Goal: Task Accomplishment & Management: Manage account settings

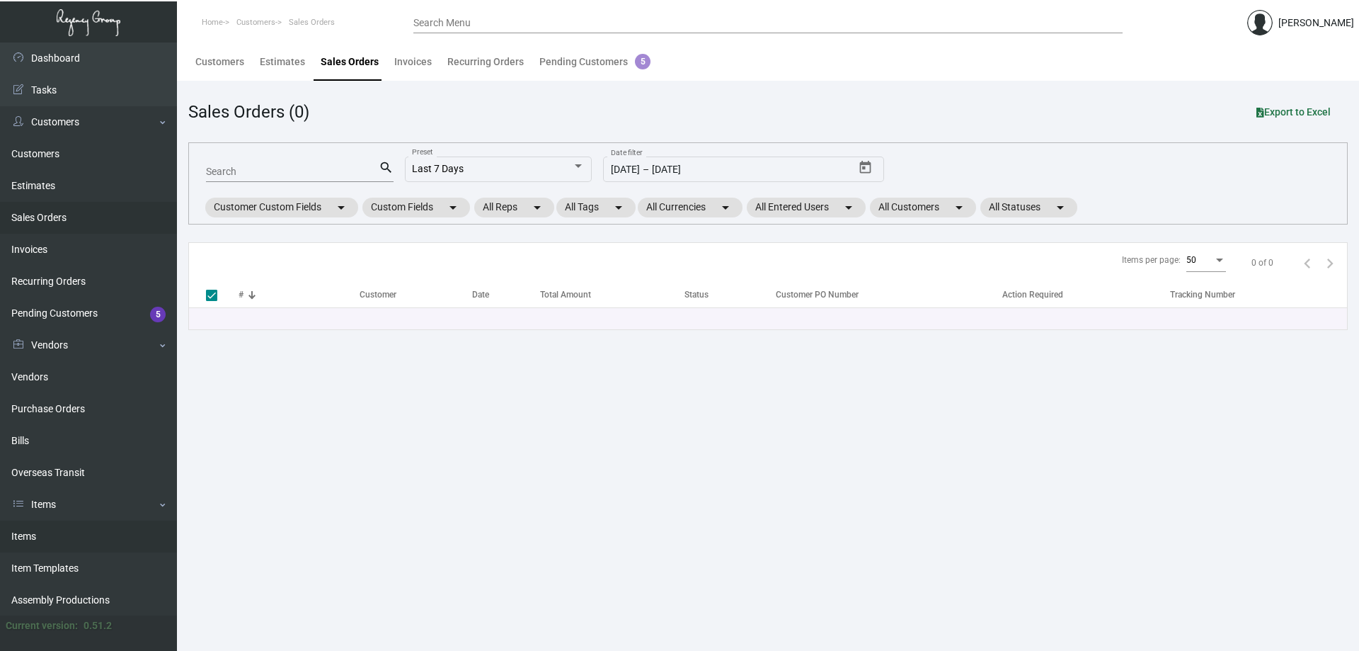
click at [64, 525] on link "Items" at bounding box center [88, 536] width 177 height 32
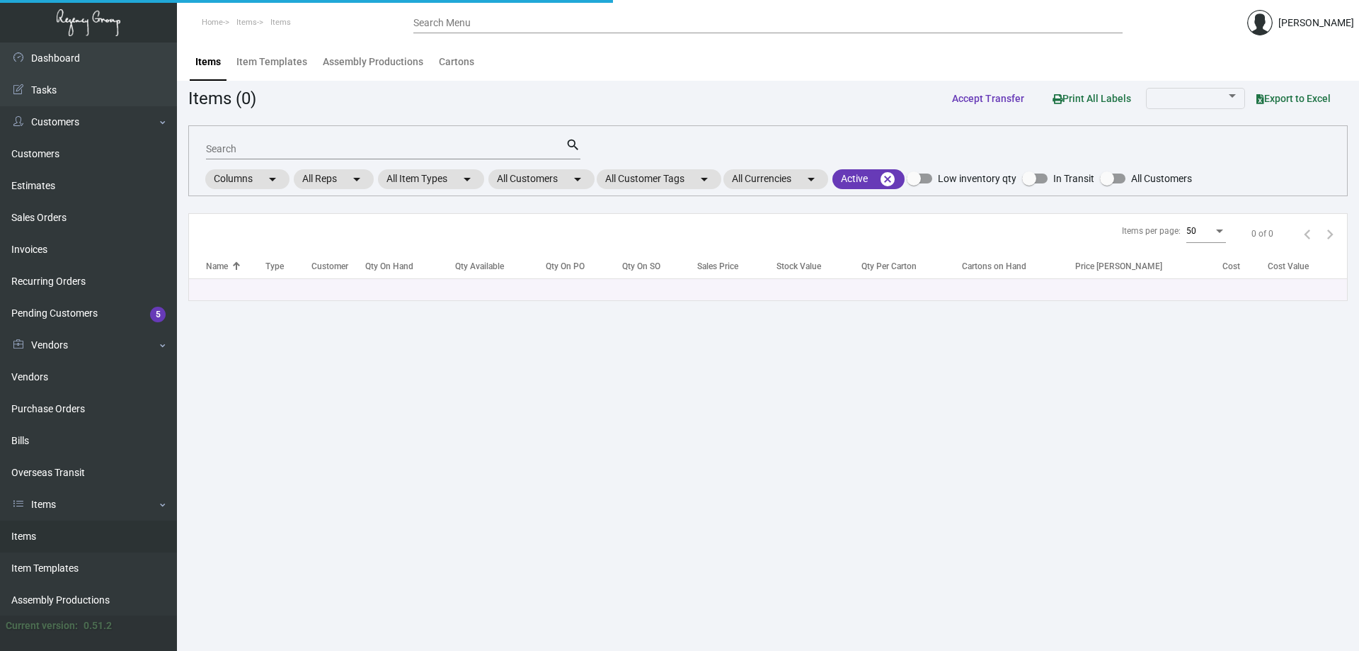
click at [278, 149] on input "Search" at bounding box center [386, 149] width 360 height 11
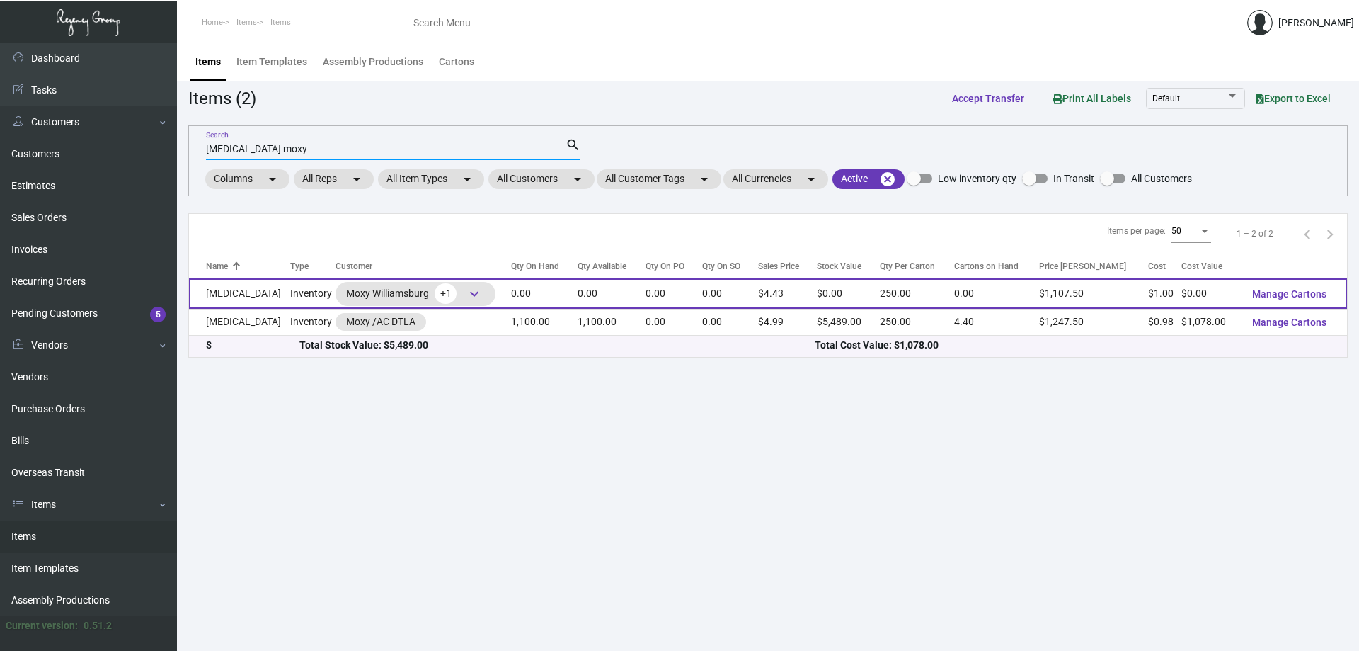
type input "[MEDICAL_DATA] moxy"
click at [211, 287] on td "[MEDICAL_DATA]" at bounding box center [239, 293] width 101 height 30
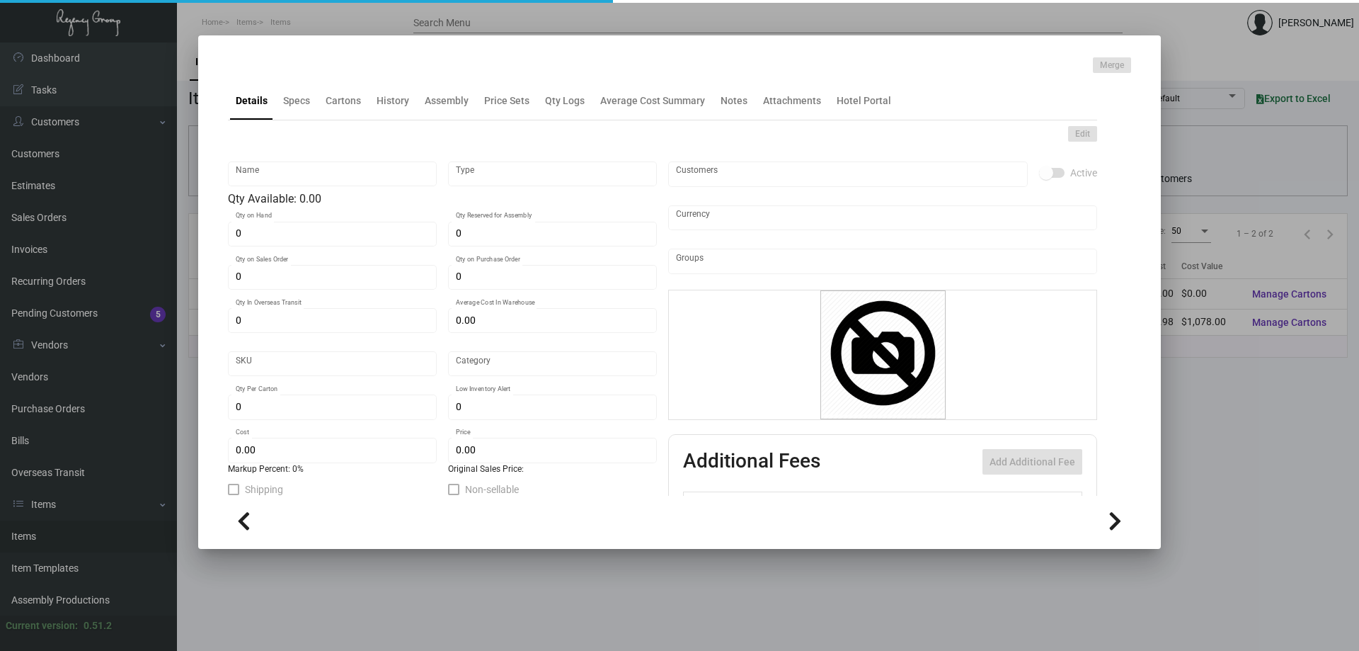
type input "[MEDICAL_DATA]"
type input "Inventory"
type input "$ 1.00"
type input "Moxy0026"
type input "Standard"
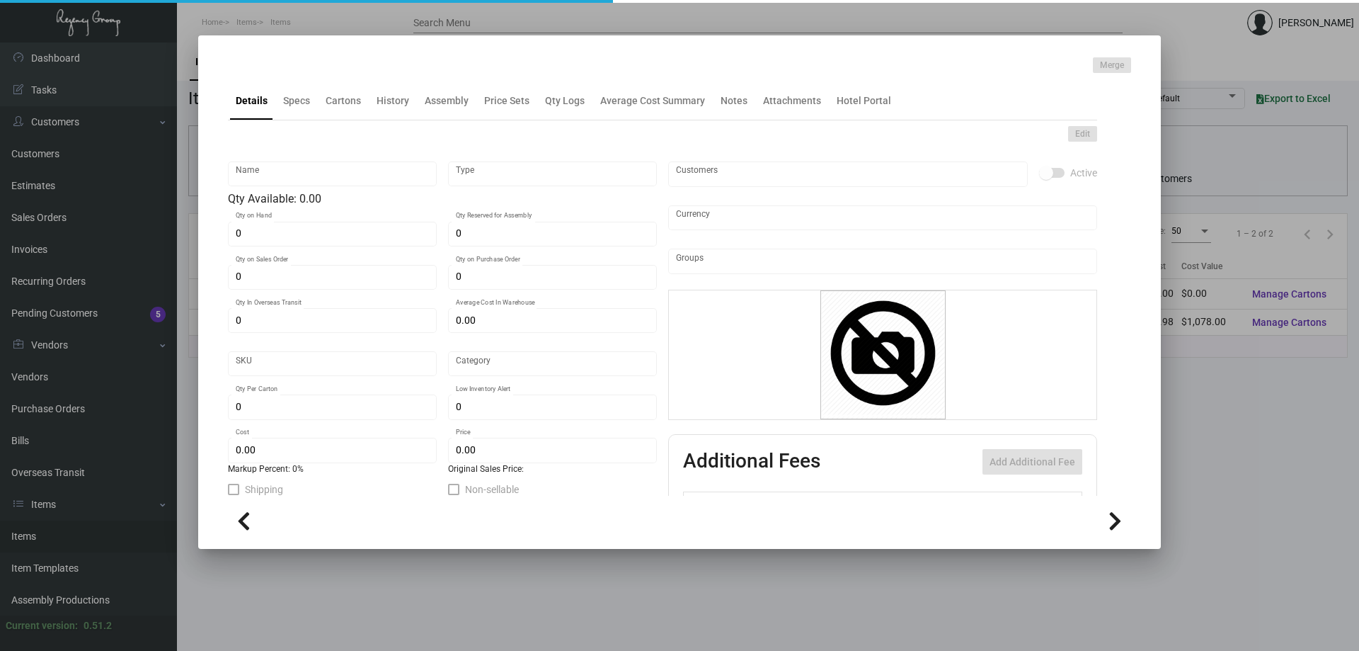
type input "250"
type input "$ 1.00"
type input "$ 4.43"
checkbox input "true"
type input "United States Dollar $"
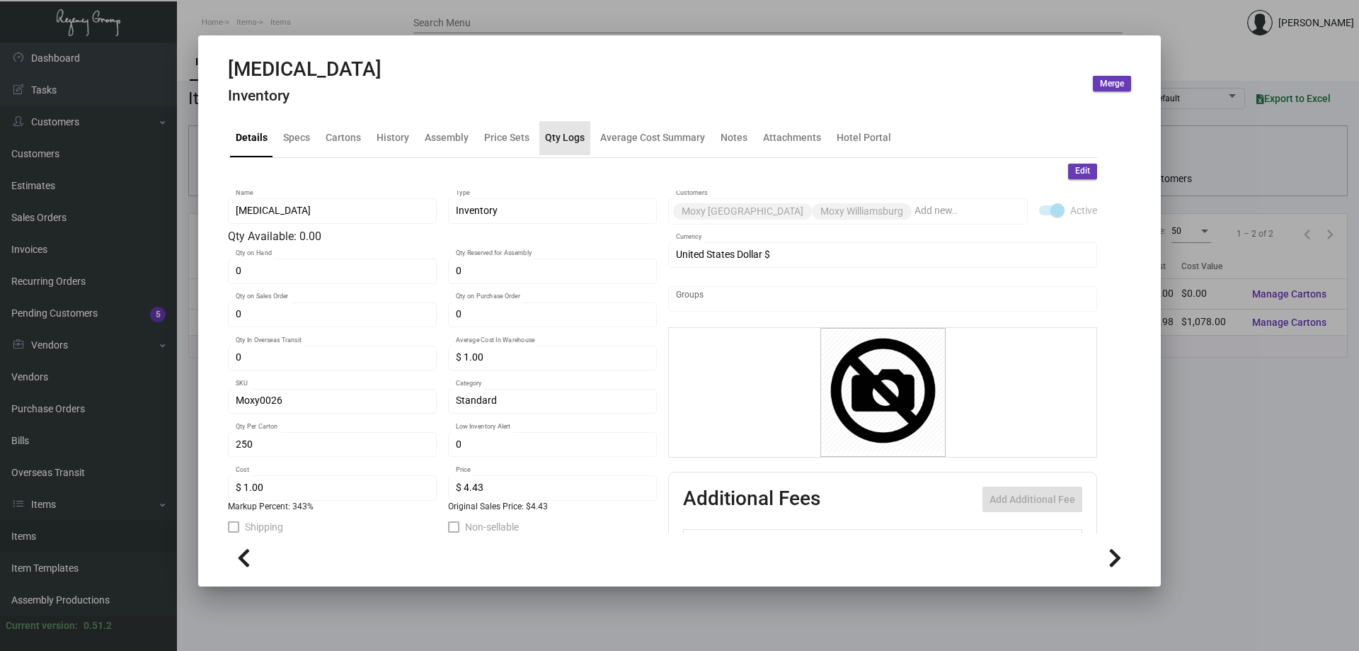
click at [568, 143] on div "Qty Logs" at bounding box center [565, 137] width 40 height 15
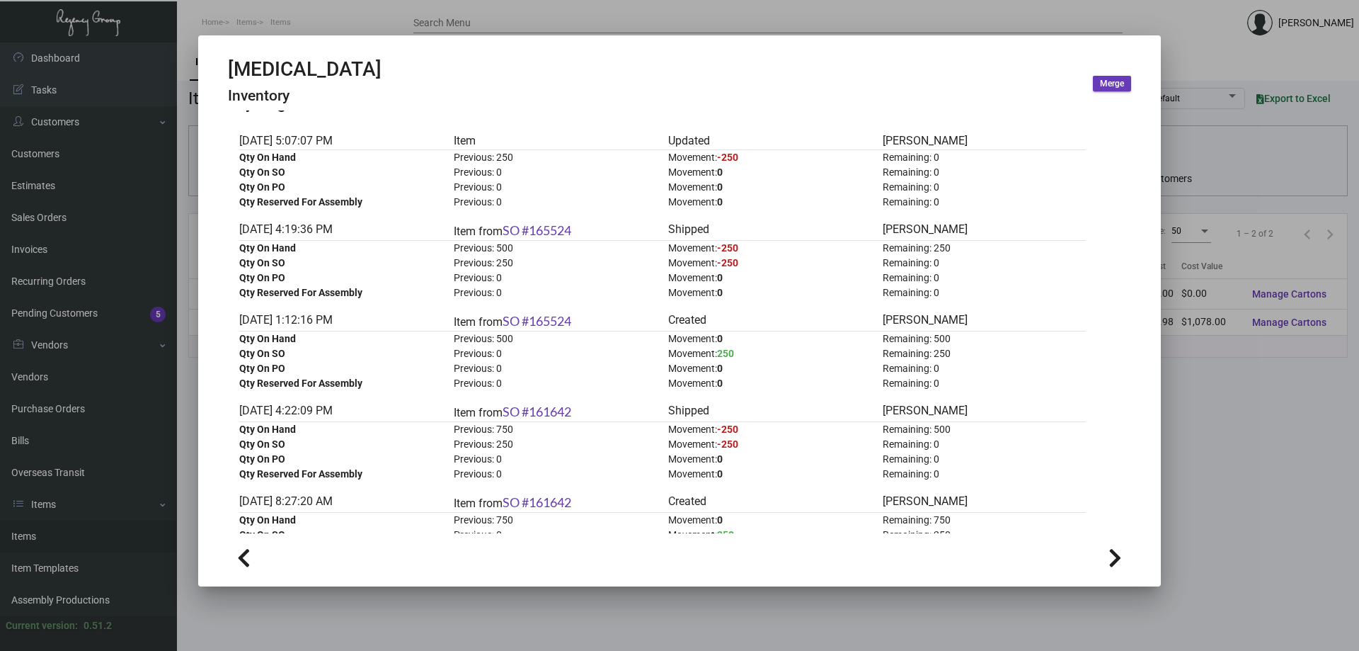
scroll to position [71, 0]
